Goal: Go to known website: Access a specific website the user already knows

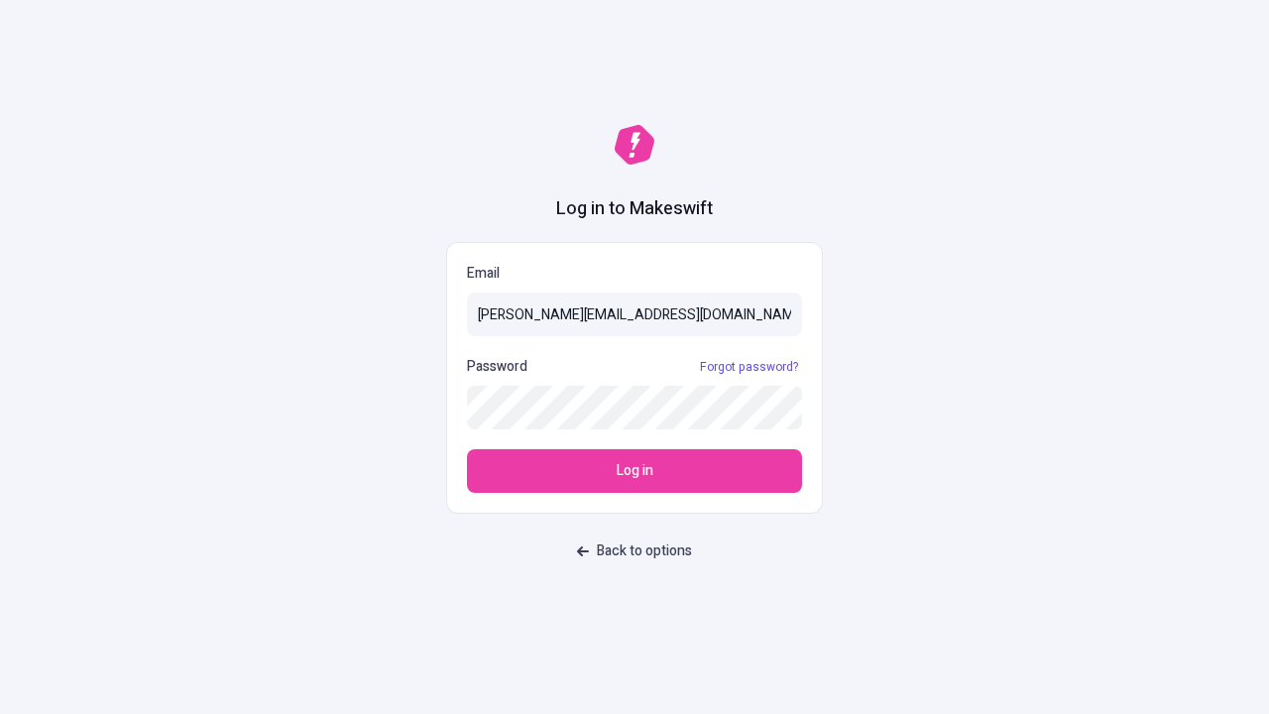
type input "sasha+test-ui@makeswift.com"
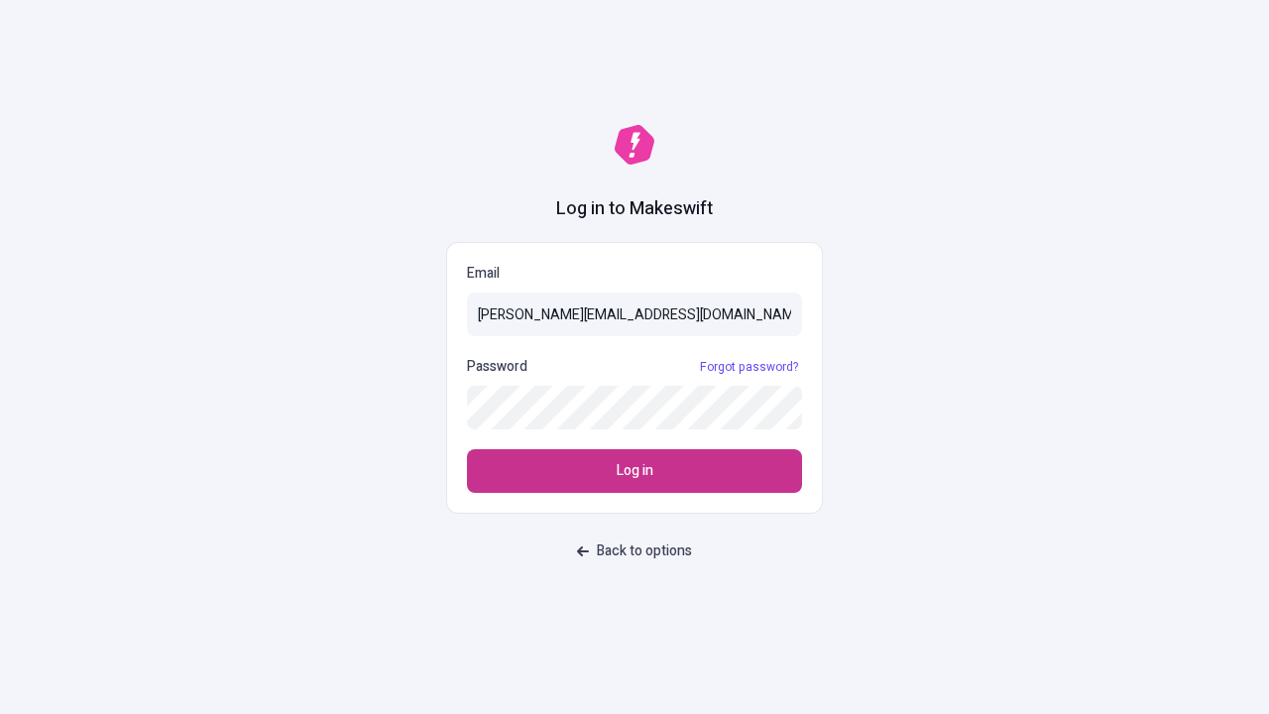
click at [635, 471] on span "Log in" at bounding box center [635, 471] width 37 height 22
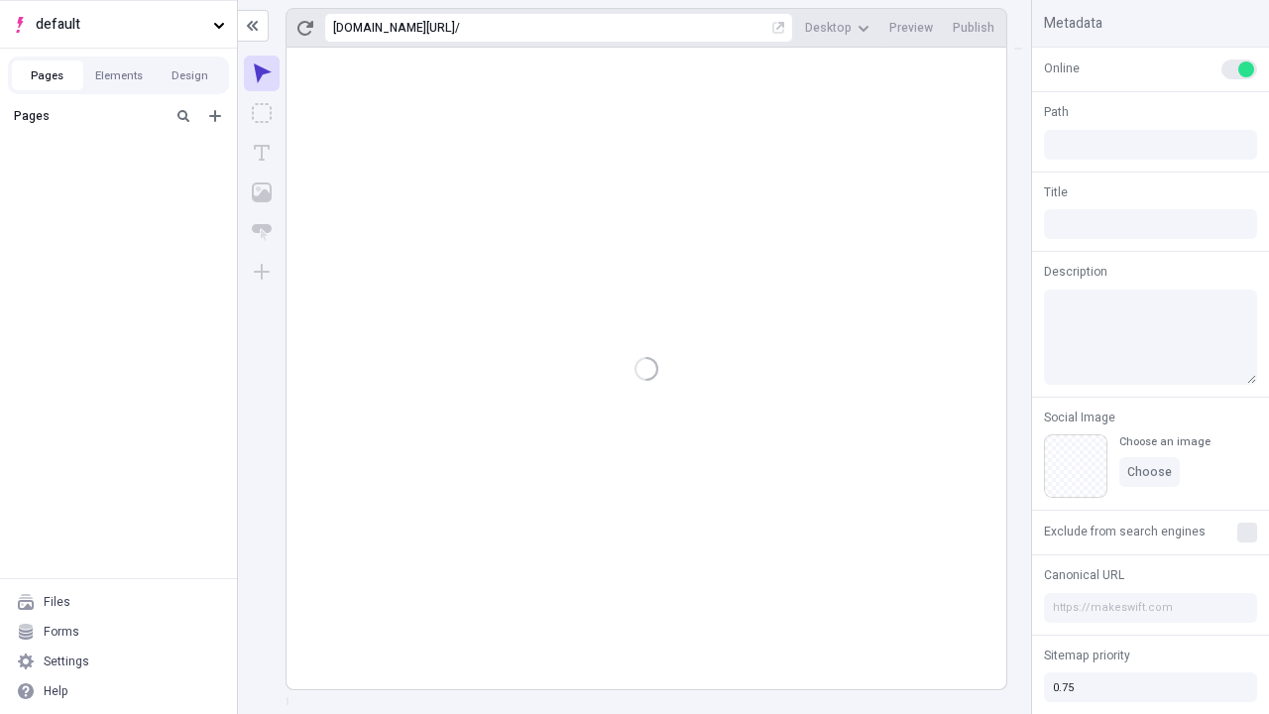
type input "/deep-link-deinde"
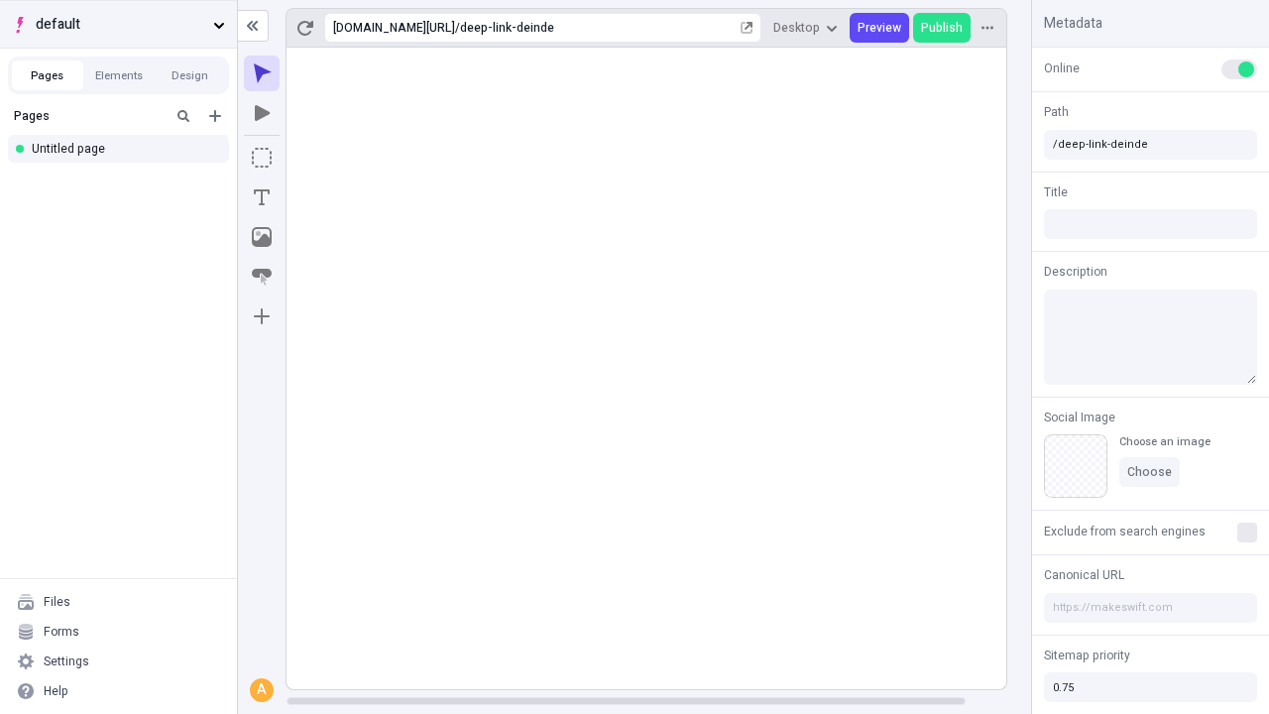
click at [118, 24] on span "default" at bounding box center [121, 25] width 170 height 22
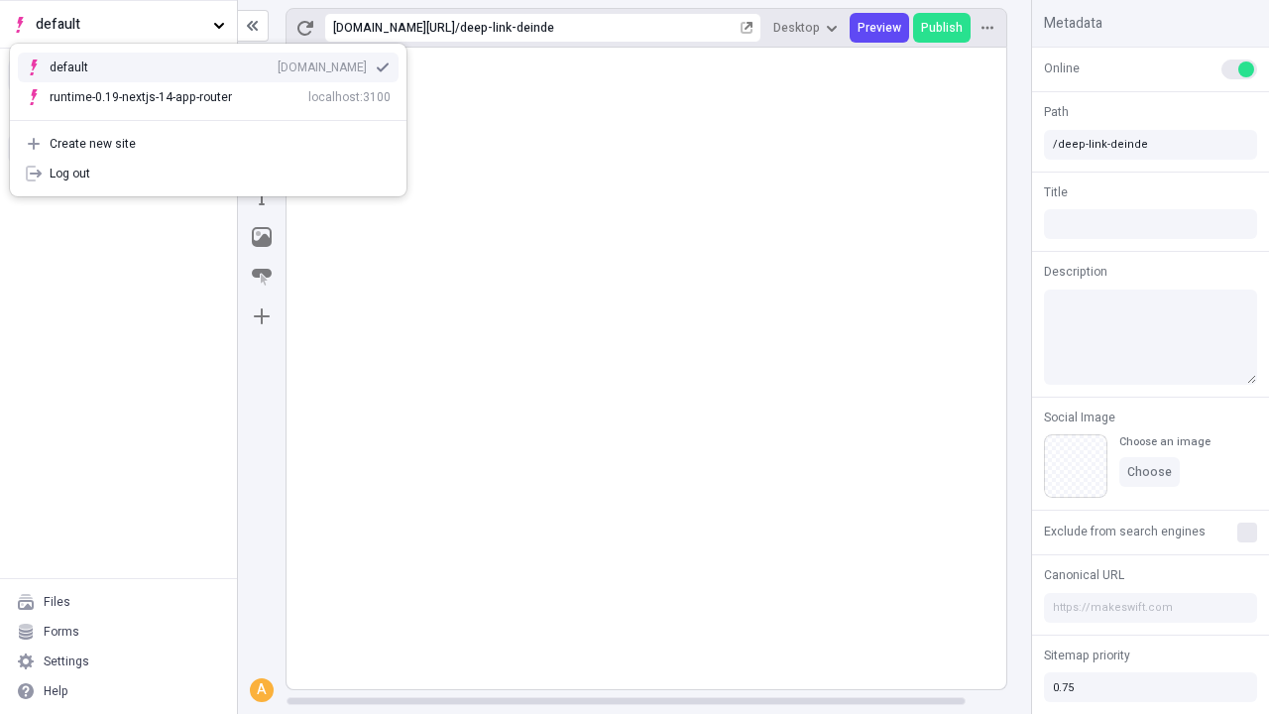
click at [278, 63] on div "qee9k4dy7d.staging.makeswift.site" at bounding box center [322, 67] width 89 height 16
click at [215, 116] on icon "Add new" at bounding box center [215, 116] width 12 height 12
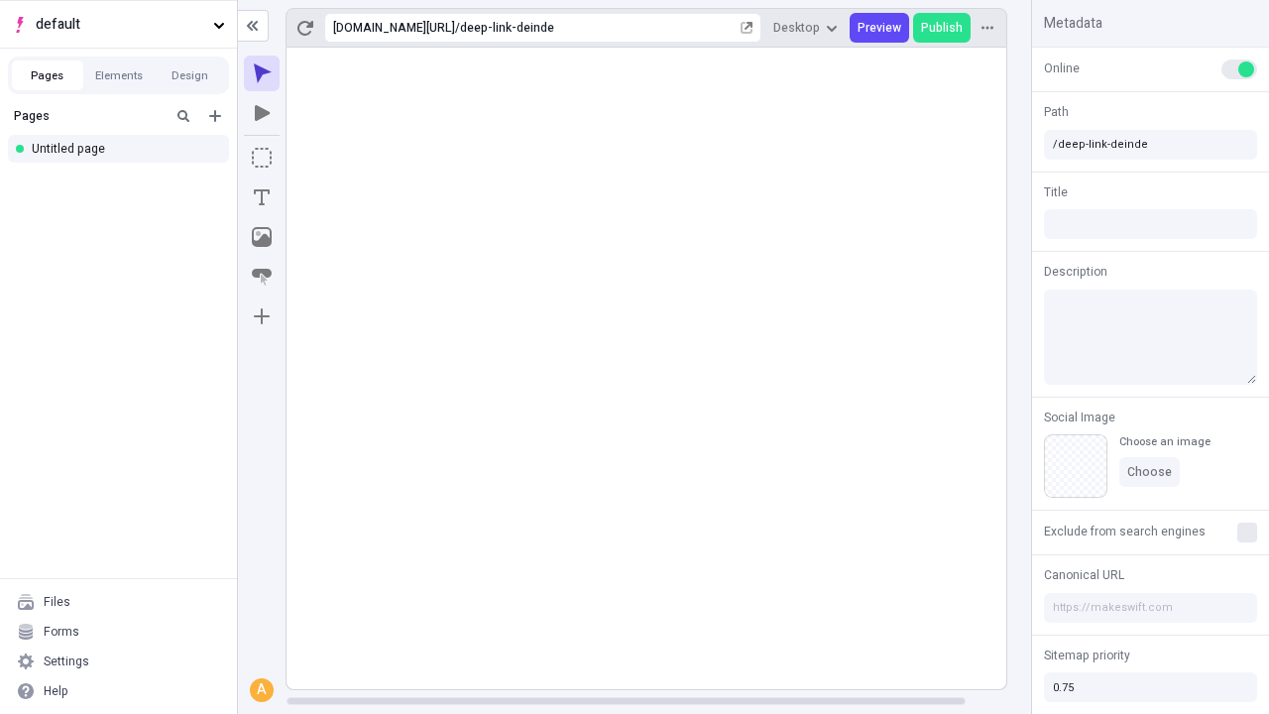
click at [124, 180] on div "Blank page" at bounding box center [124, 181] width 190 height 30
type input "/deep-link-possimus"
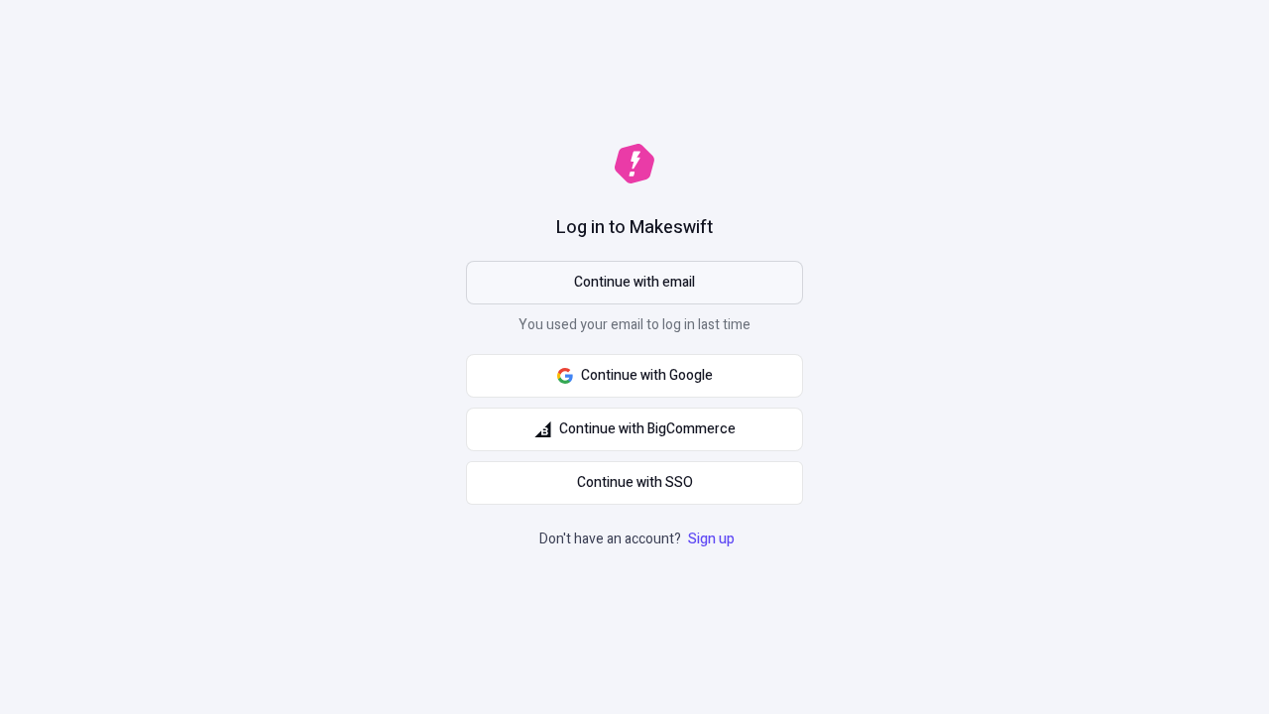
click at [635, 283] on span "Continue with email" at bounding box center [634, 283] width 121 height 22
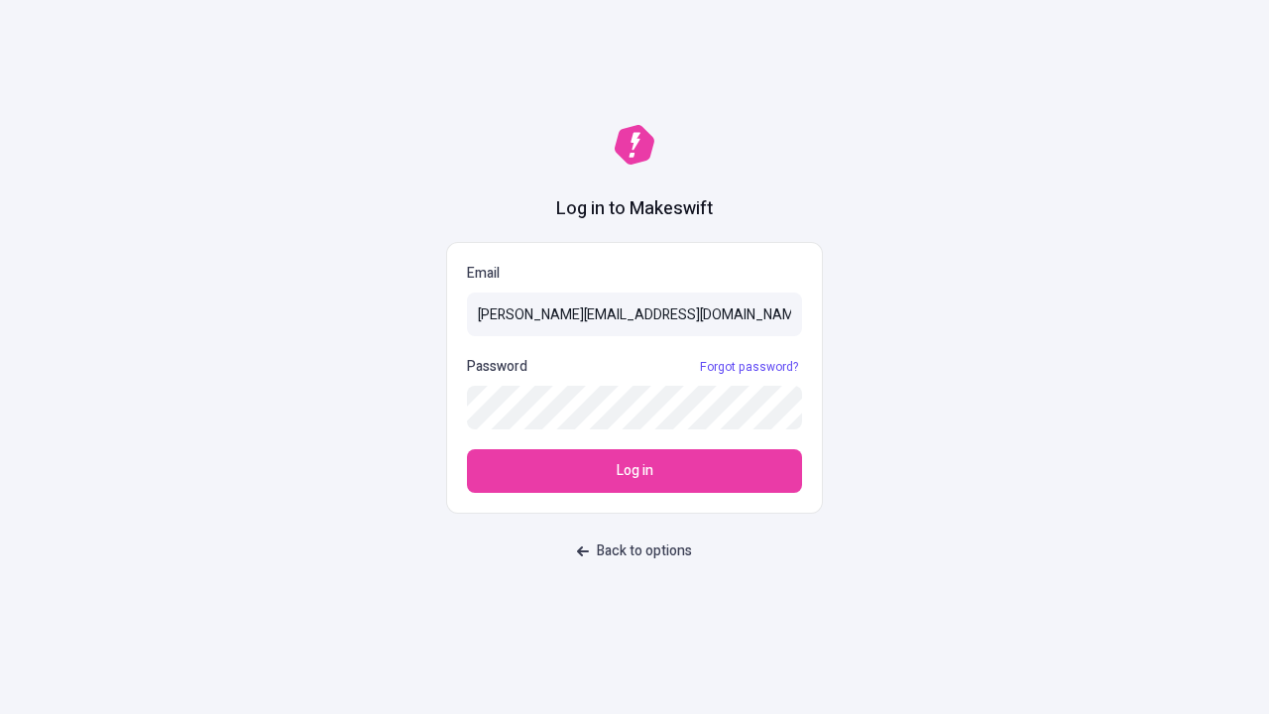
type input "sasha+test-ui@makeswift.com"
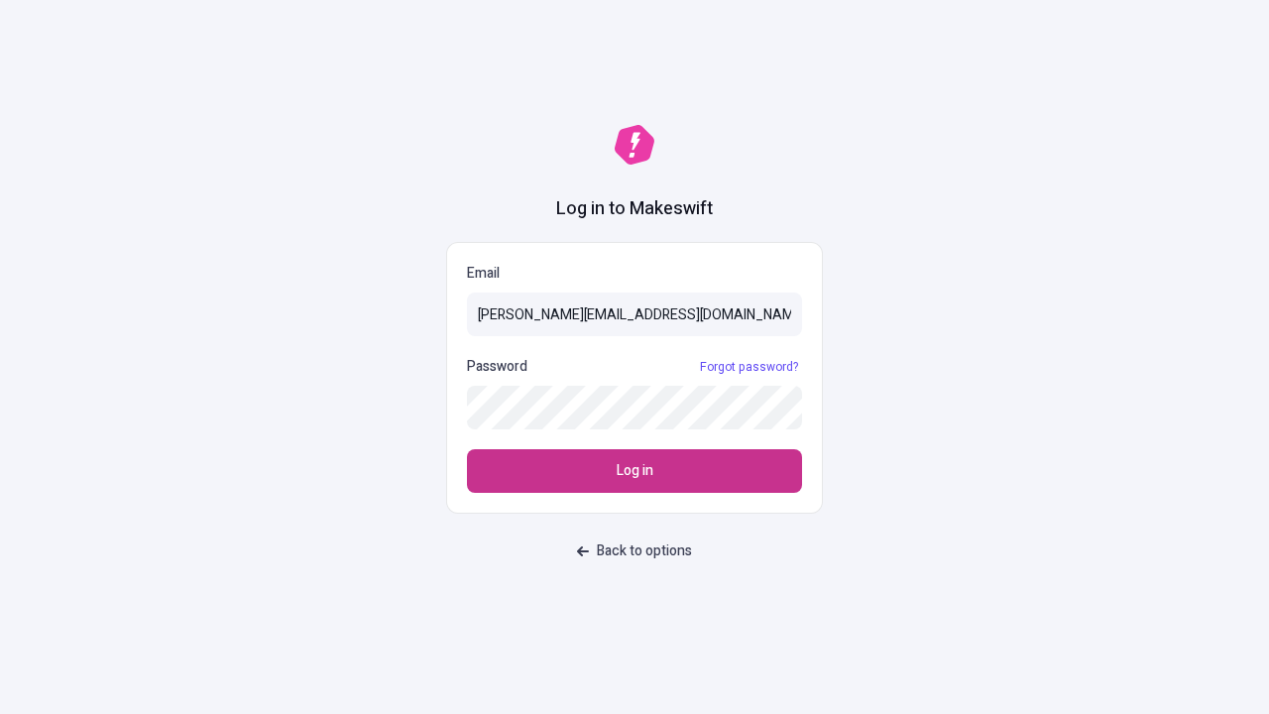
click at [635, 471] on span "Log in" at bounding box center [635, 471] width 37 height 22
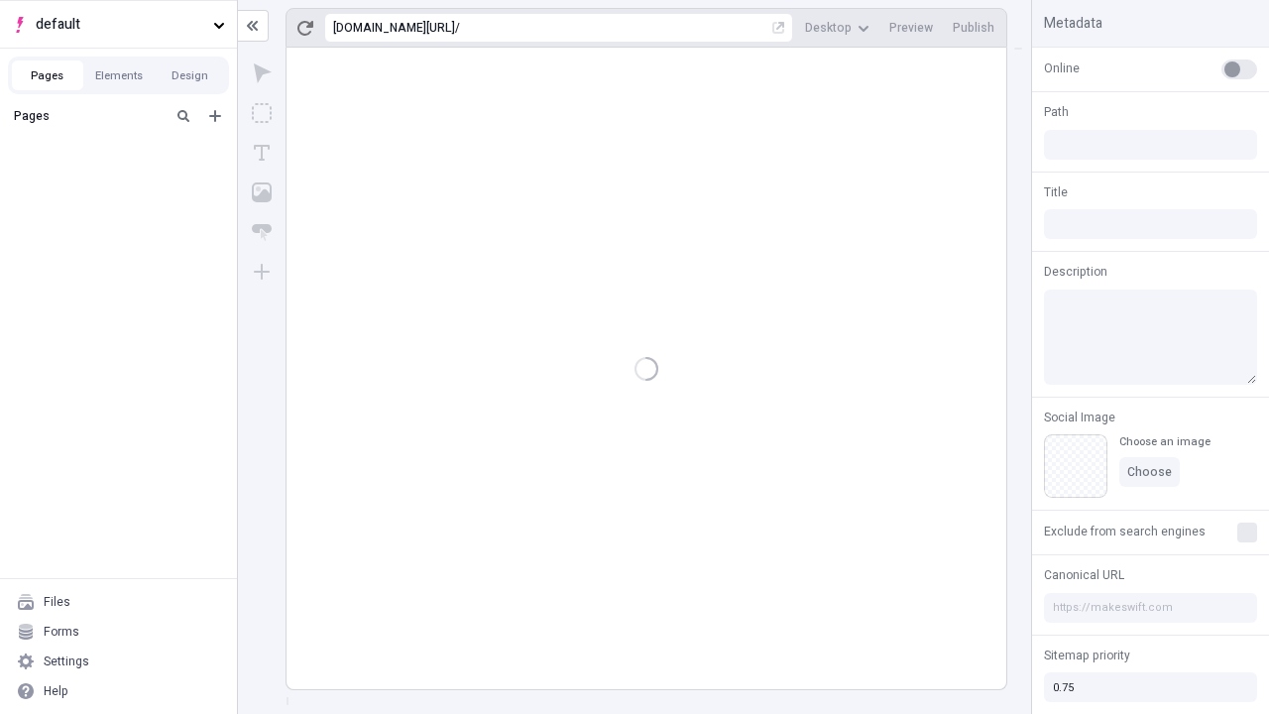
type input "/deep-link-[PERSON_NAME]"
